Goal: Task Accomplishment & Management: Use online tool/utility

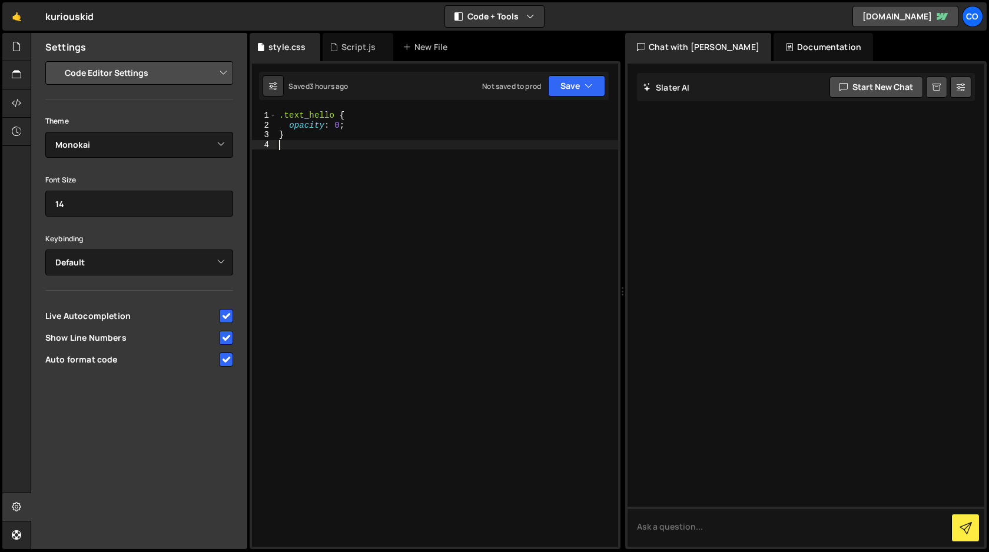
select select "editor"
select select "ace/theme/monokai"
click at [18, 44] on icon at bounding box center [16, 46] width 9 height 13
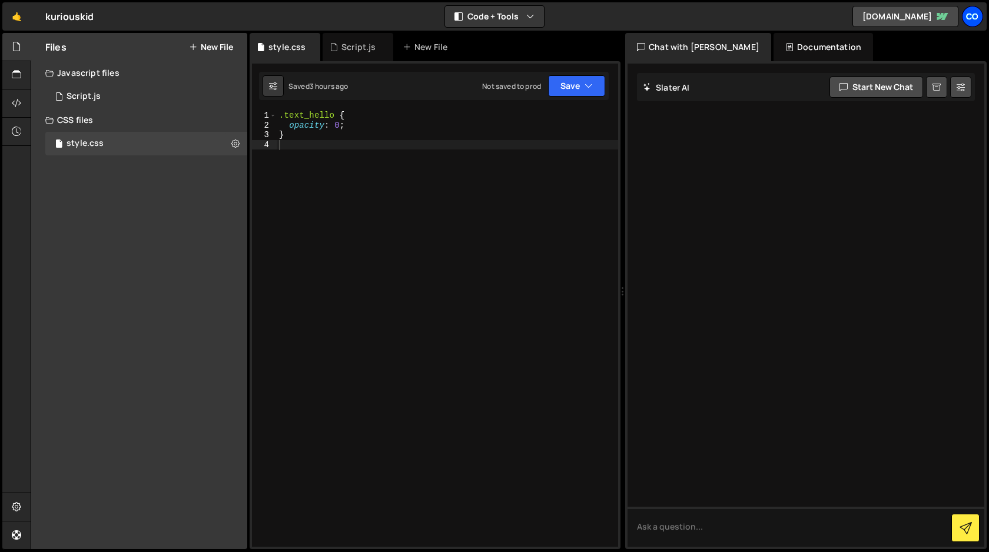
click at [972, 18] on div "Co" at bounding box center [972, 16] width 21 height 21
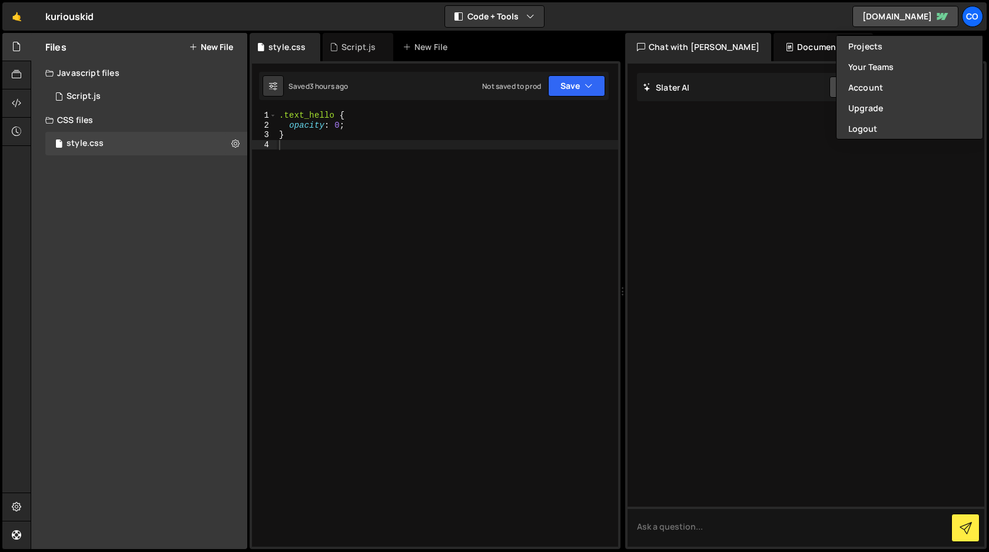
click at [579, 20] on div "🤙 kuriouskid ⚠️ Code is being edited in another browser Code + Tools Code Only …" at bounding box center [494, 16] width 985 height 28
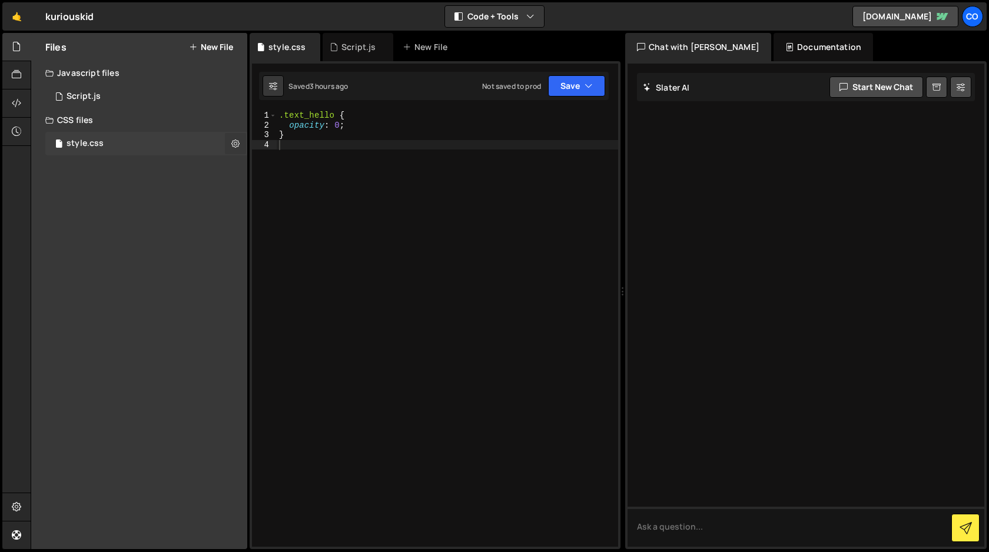
click at [237, 144] on icon at bounding box center [235, 143] width 8 height 11
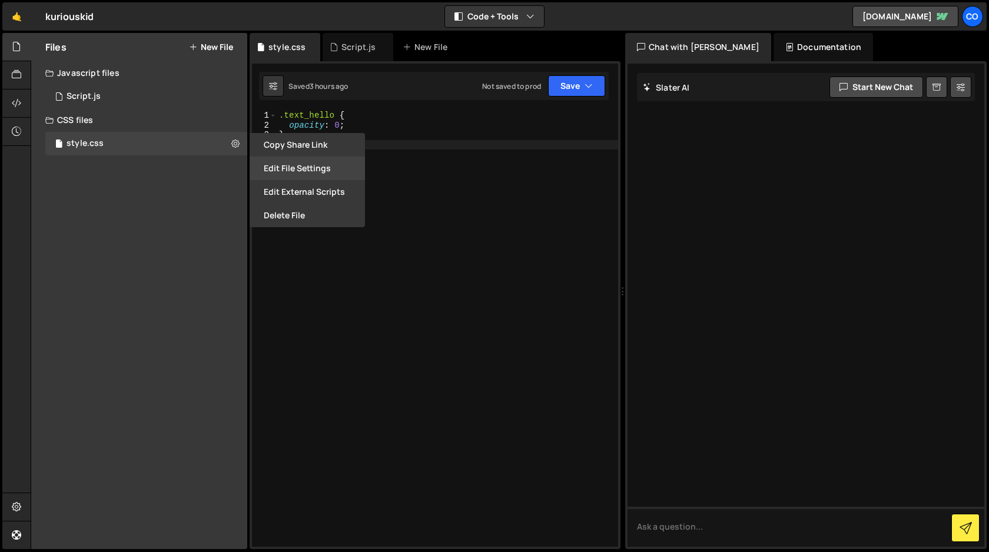
click at [322, 171] on button "Edit File Settings" at bounding box center [307, 169] width 115 height 24
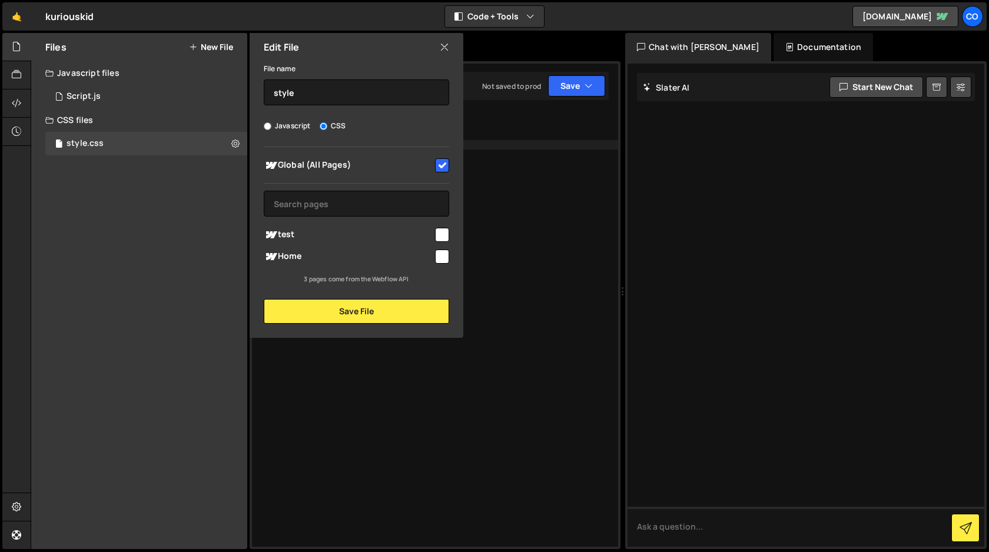
click at [443, 47] on icon at bounding box center [444, 47] width 9 height 13
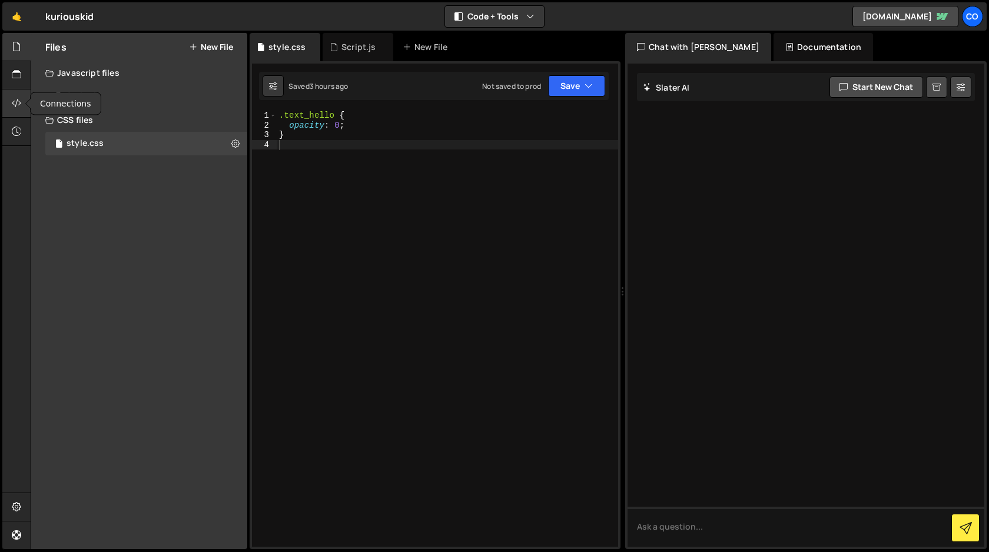
click at [17, 108] on icon at bounding box center [16, 103] width 9 height 13
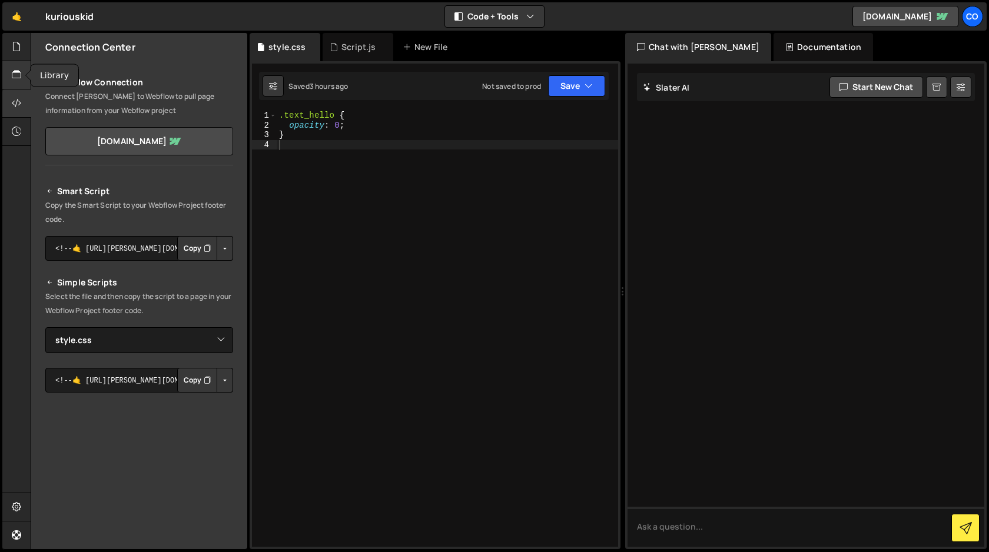
click at [15, 71] on icon at bounding box center [16, 74] width 9 height 13
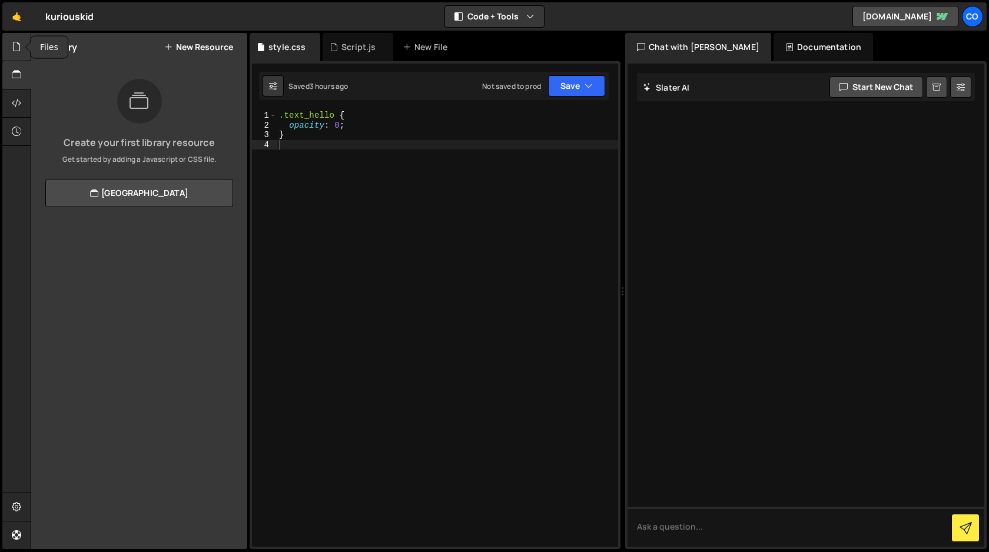
click at [13, 45] on icon at bounding box center [16, 46] width 9 height 13
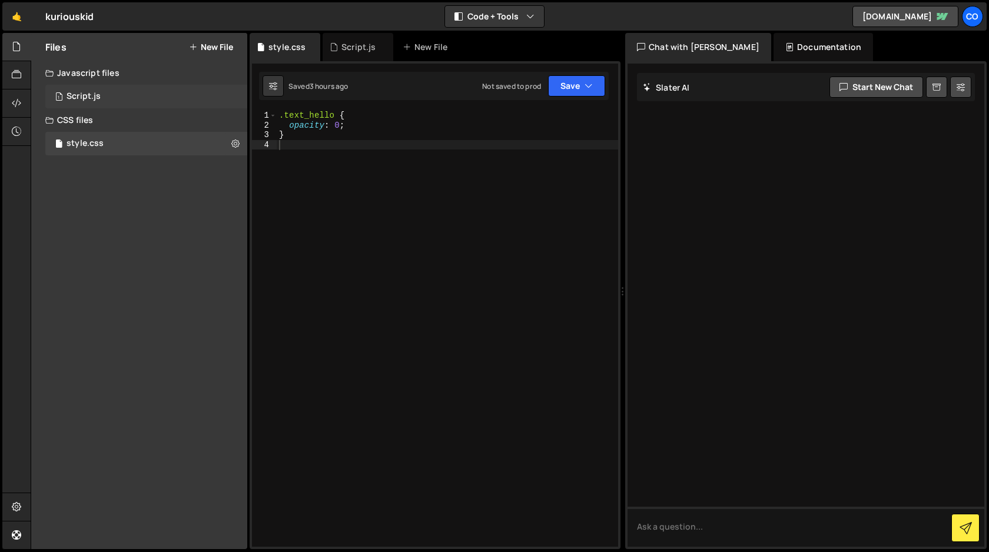
click at [99, 94] on div "Script.js" at bounding box center [84, 96] width 34 height 11
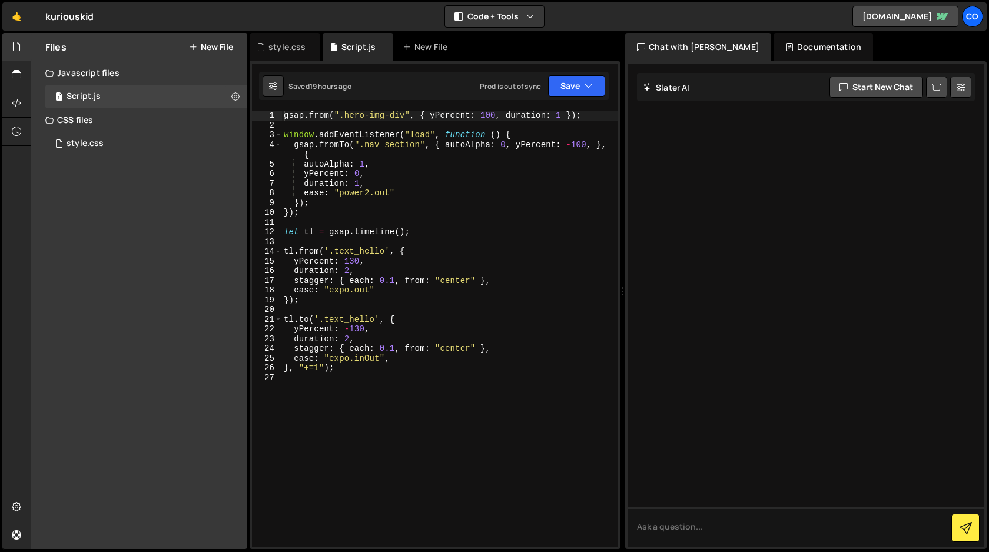
click at [439, 263] on div "gsap . from ( ".hero-img-div" , { yPercent : 100 , duration : 1 }) ; window . a…" at bounding box center [449, 339] width 337 height 456
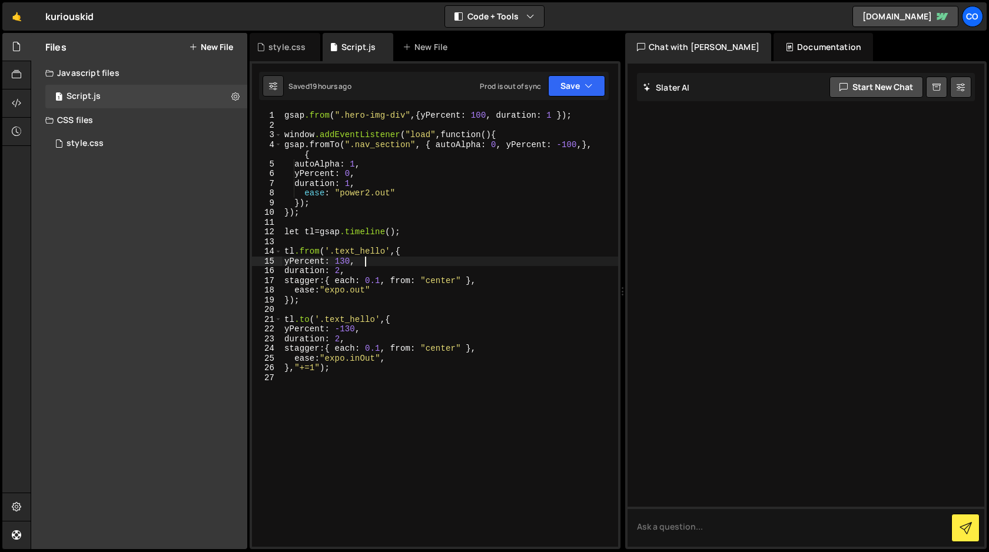
type textarea "}, "+=1");"
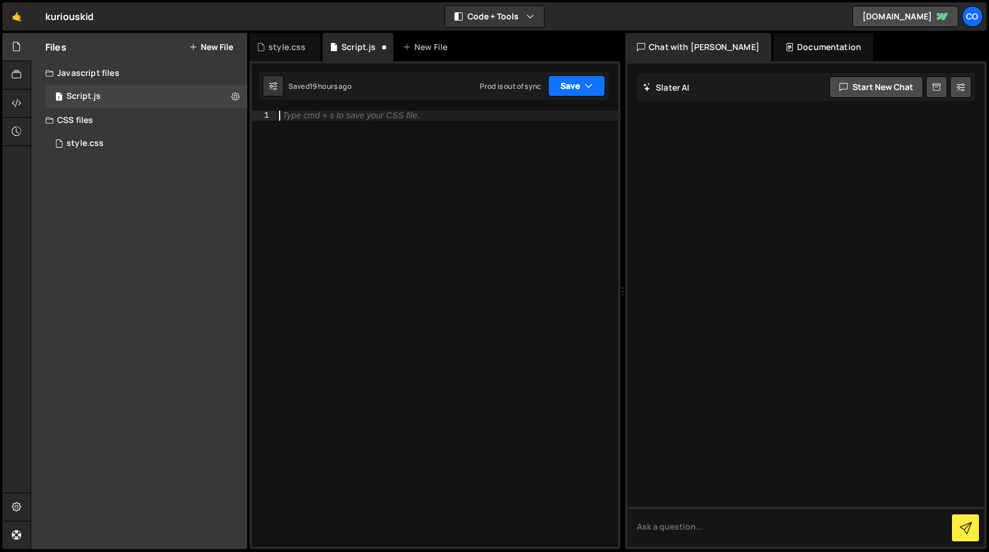
click at [568, 87] on button "Save" at bounding box center [576, 85] width 57 height 21
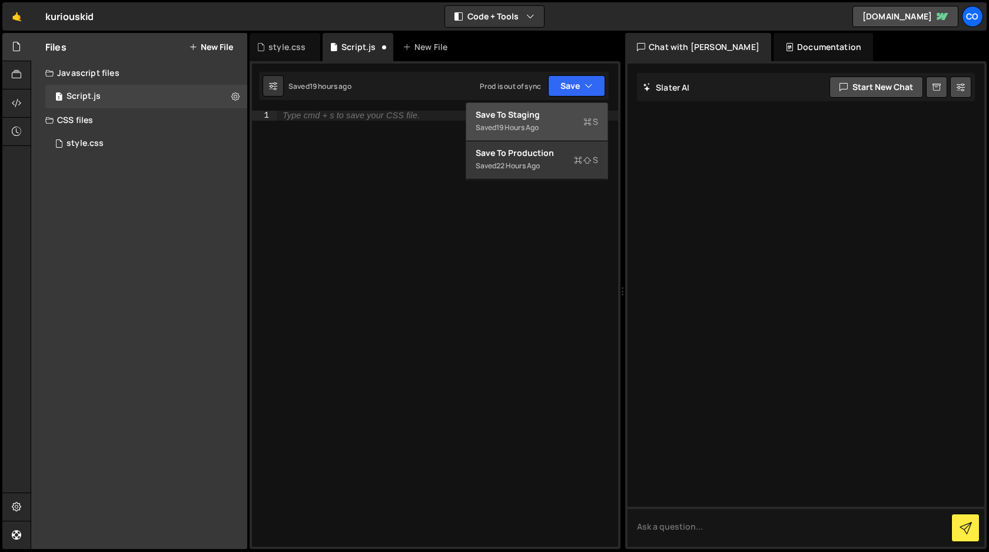
click at [549, 122] on div "Saved 19 hours ago" at bounding box center [537, 128] width 122 height 14
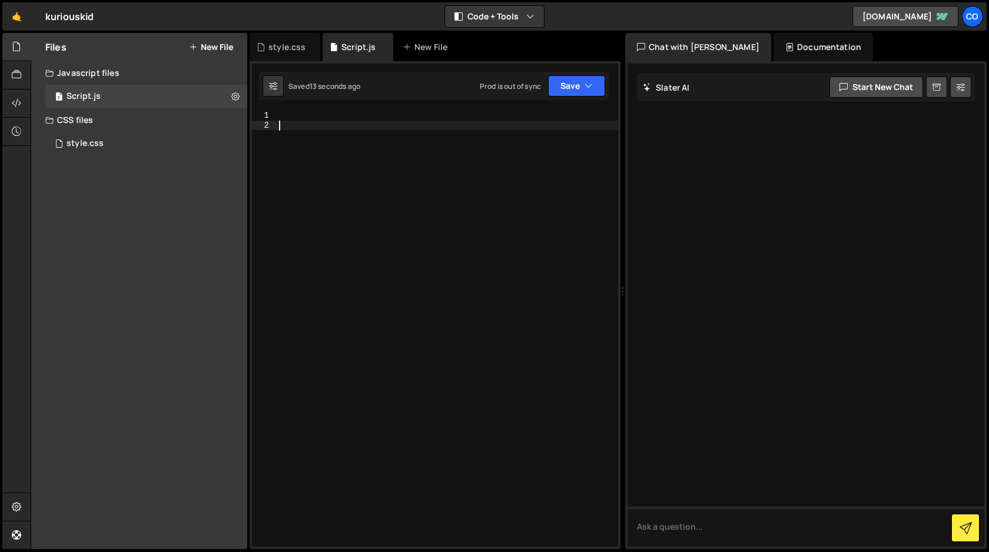
click at [512, 155] on div at bounding box center [448, 339] width 342 height 456
paste textarea "}, "+=1");"
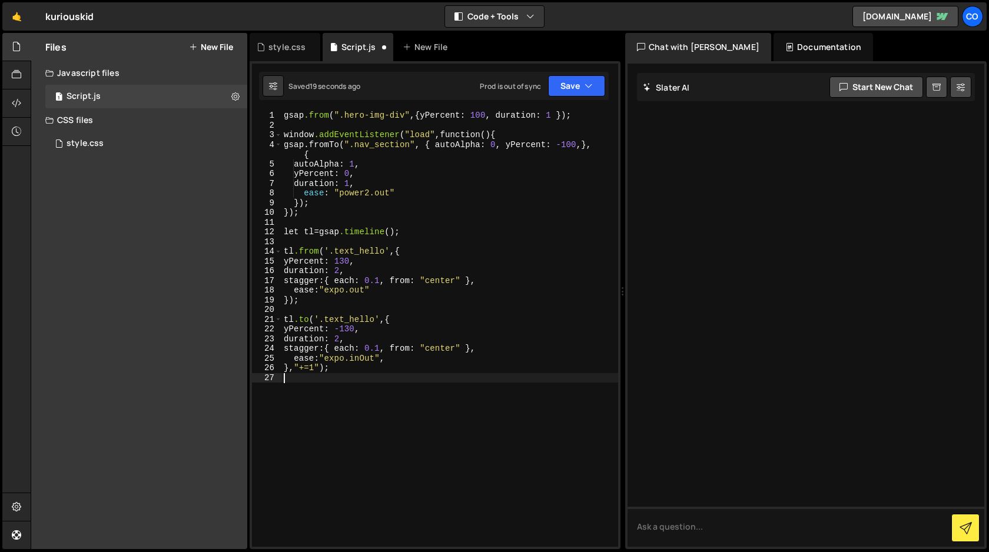
type textarea "}, "+=1");"
click at [566, 84] on button "Save" at bounding box center [576, 85] width 57 height 21
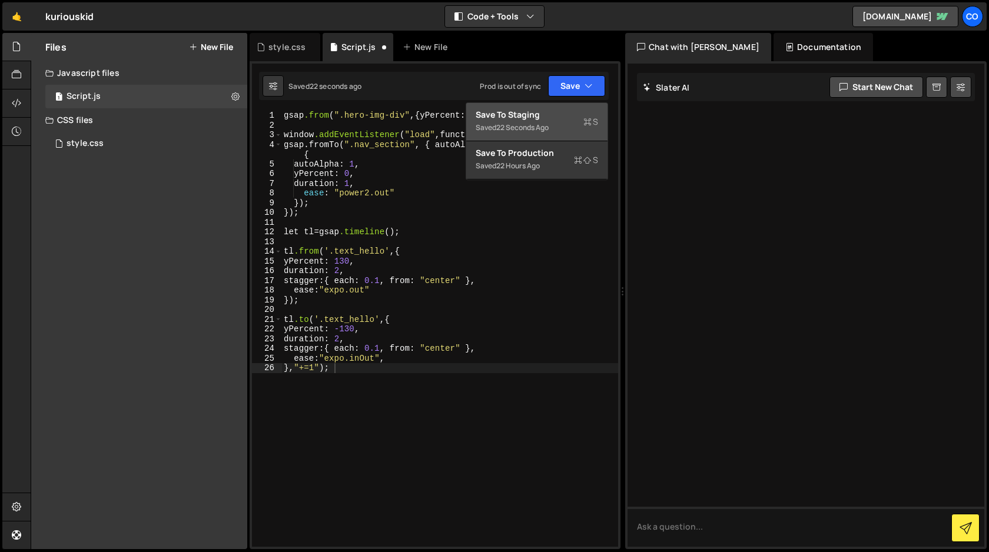
click at [553, 111] on div "Save to Staging S" at bounding box center [537, 115] width 122 height 12
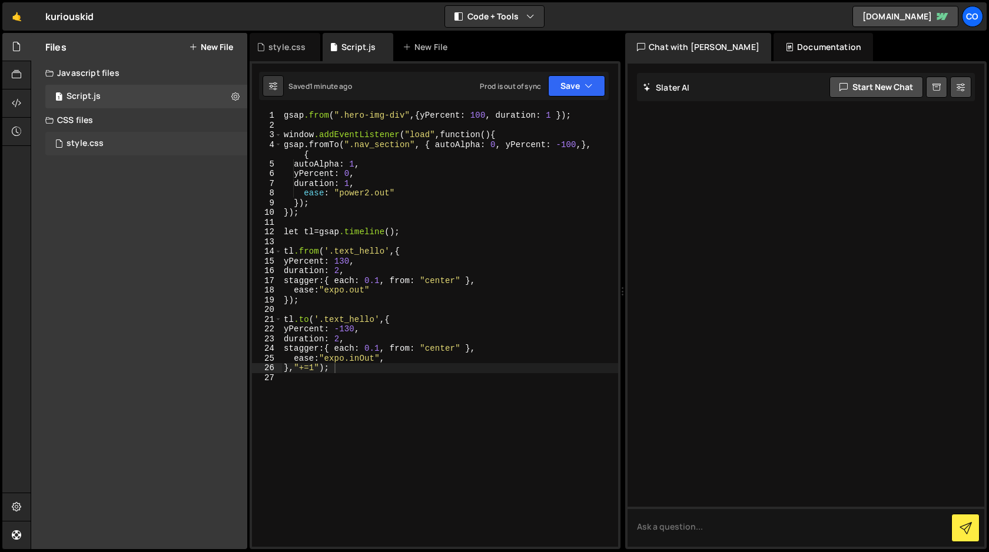
click at [93, 143] on div "style.css" at bounding box center [85, 143] width 37 height 11
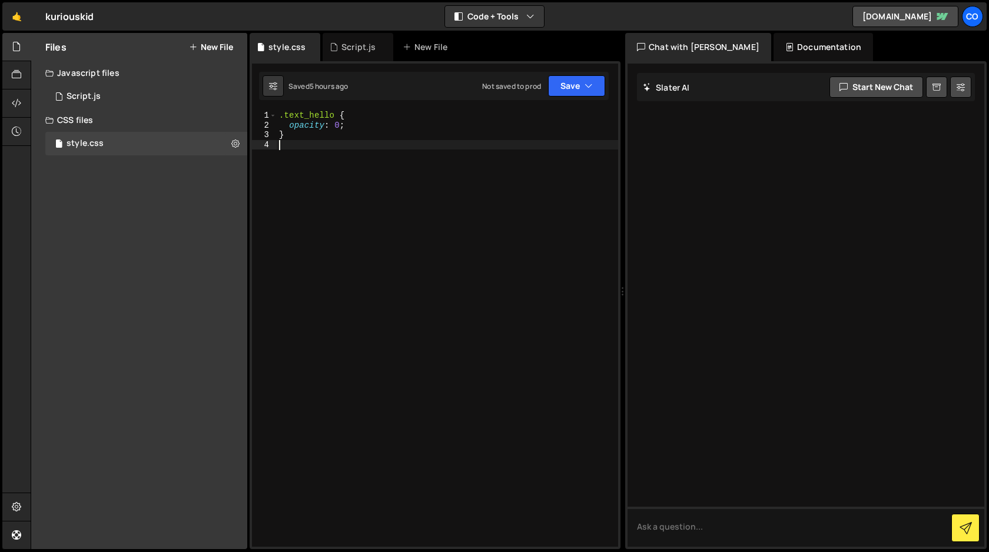
click at [335, 144] on div ".text_hello { opacity : 0 ; }" at bounding box center [448, 339] width 342 height 456
click at [353, 128] on div ".text_hello { opacity : 0 ; }" at bounding box center [448, 339] width 342 height 456
click at [349, 113] on div ".text_hello { opacity : 0 ; }" at bounding box center [448, 339] width 342 height 456
type textarea ".text_hello {"
click at [582, 84] on button "Save" at bounding box center [576, 85] width 57 height 21
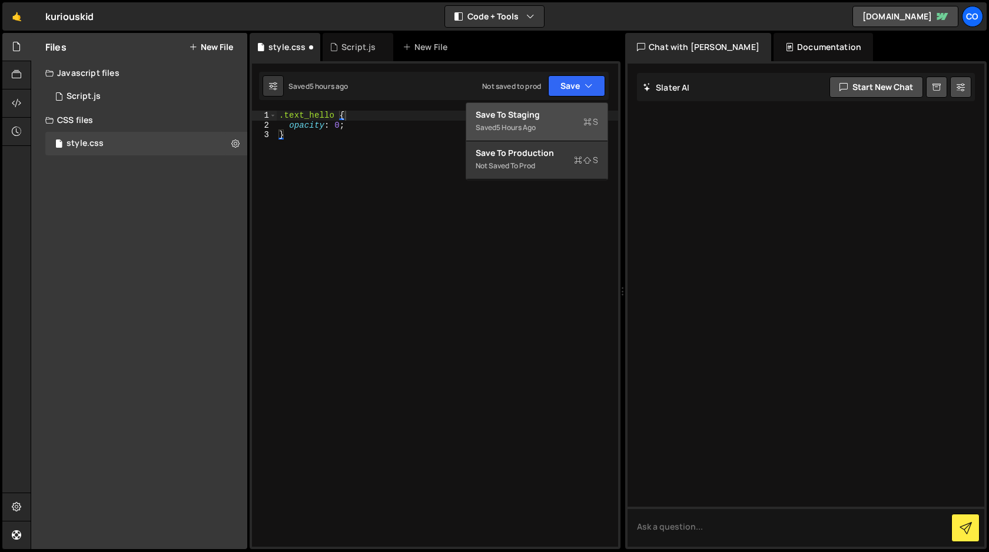
click at [548, 125] on div "Saved 5 hours ago" at bounding box center [537, 128] width 122 height 14
